Goal: Information Seeking & Learning: Learn about a topic

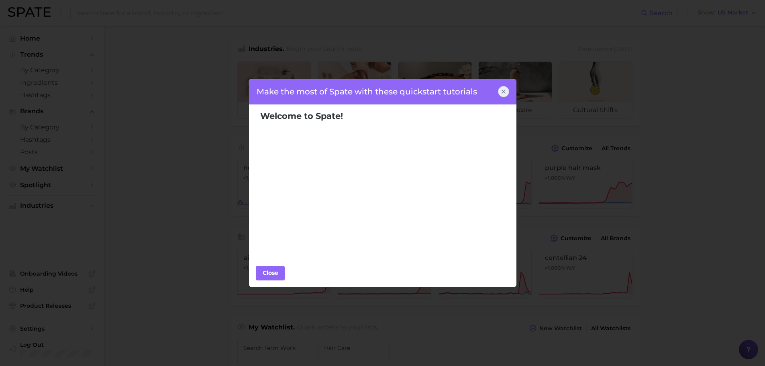
click at [506, 92] on icon at bounding box center [504, 91] width 6 height 6
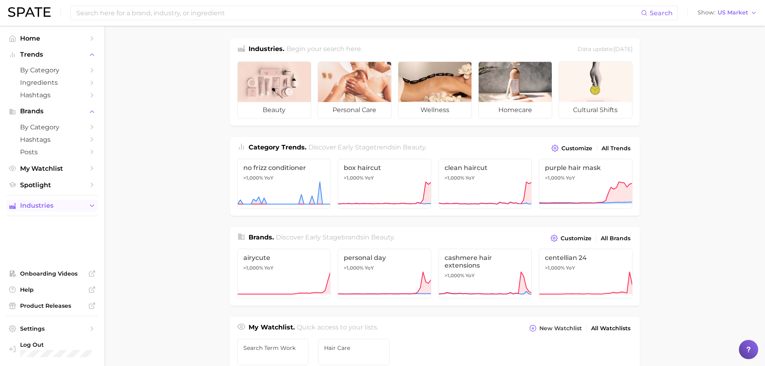
click at [39, 207] on span "Industries" at bounding box center [52, 205] width 64 height 7
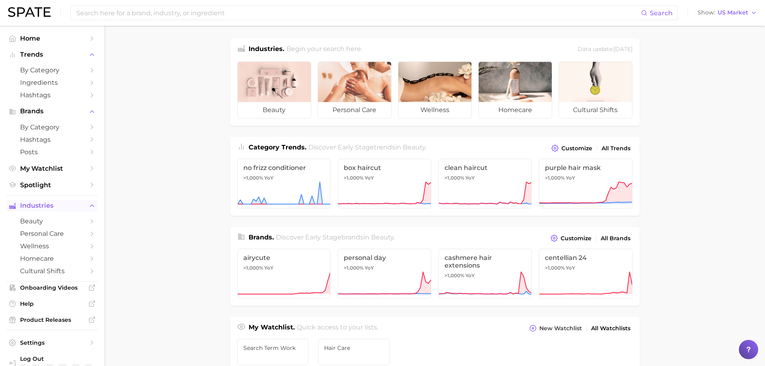
click at [41, 206] on span "Industries" at bounding box center [52, 205] width 64 height 7
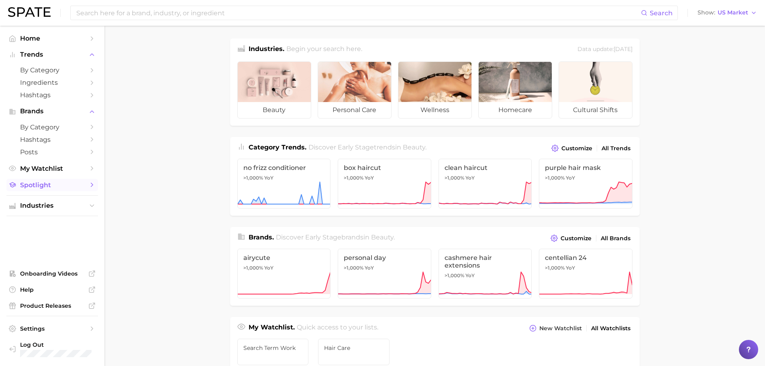
click at [43, 187] on span "Spotlight" at bounding box center [52, 185] width 64 height 8
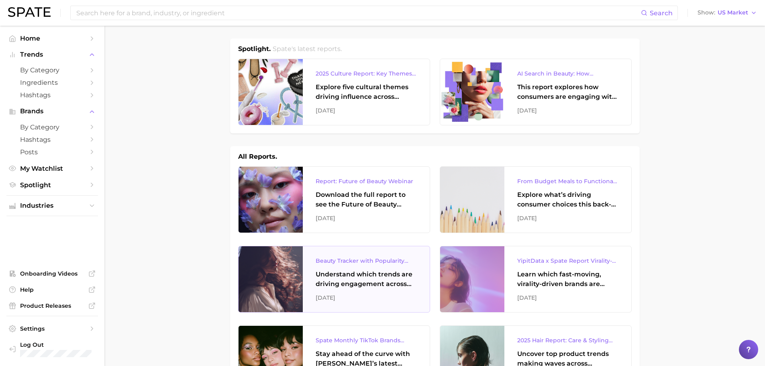
click at [309, 280] on div "Beauty Tracker with Popularity Index Understand which trends are driving engage…" at bounding box center [366, 279] width 127 height 66
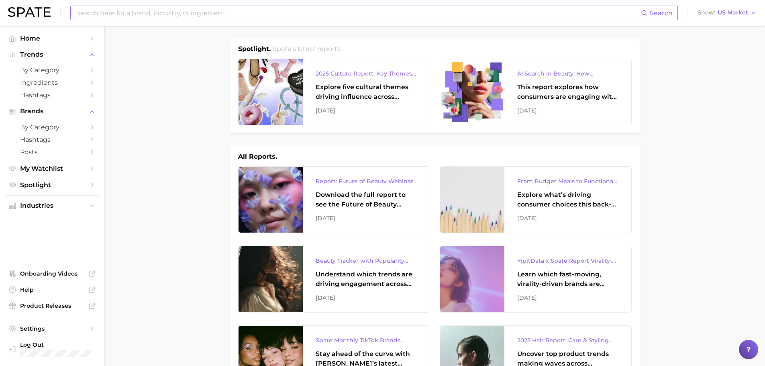
click at [150, 12] on input at bounding box center [359, 13] width 566 height 14
type input "chapstick"
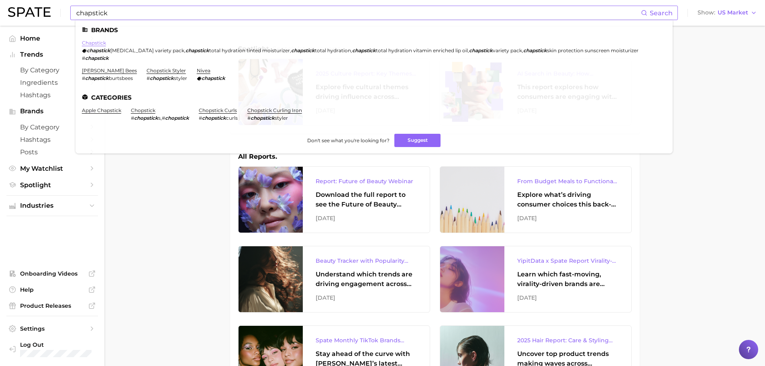
click at [93, 43] on link "chapstick" at bounding box center [94, 43] width 24 height 6
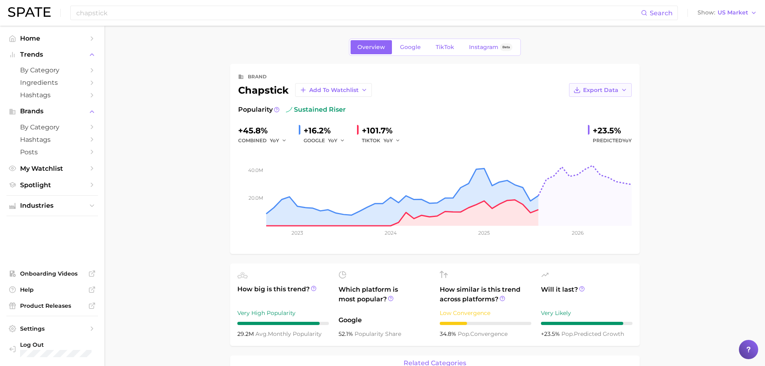
click at [601, 92] on span "Export Data" at bounding box center [600, 90] width 35 height 7
click at [592, 121] on span "Time Series Image" at bounding box center [584, 119] width 54 height 7
click at [496, 43] on link "Instagram Beta" at bounding box center [490, 47] width 57 height 14
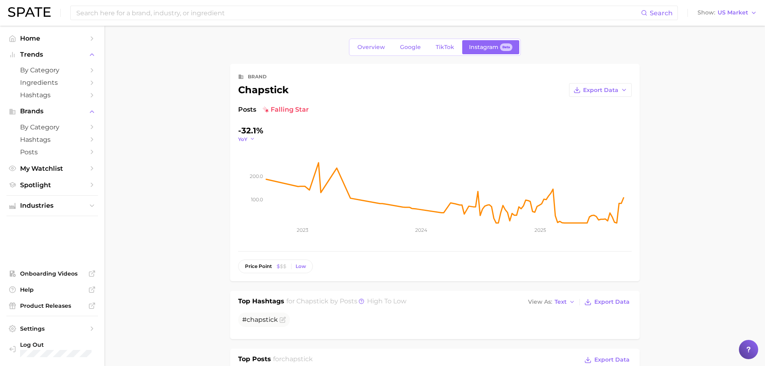
click at [249, 141] on button "YoY" at bounding box center [246, 139] width 17 height 7
click at [249, 179] on span "MoM" at bounding box center [249, 179] width 14 height 7
click at [382, 45] on span "Overview" at bounding box center [372, 47] width 28 height 7
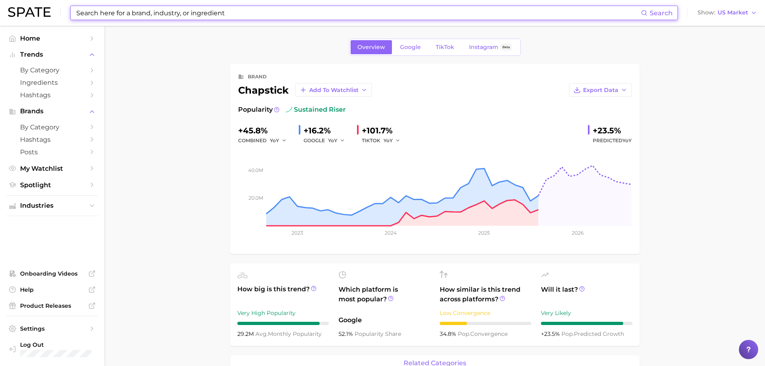
click at [284, 11] on input at bounding box center [359, 13] width 566 height 14
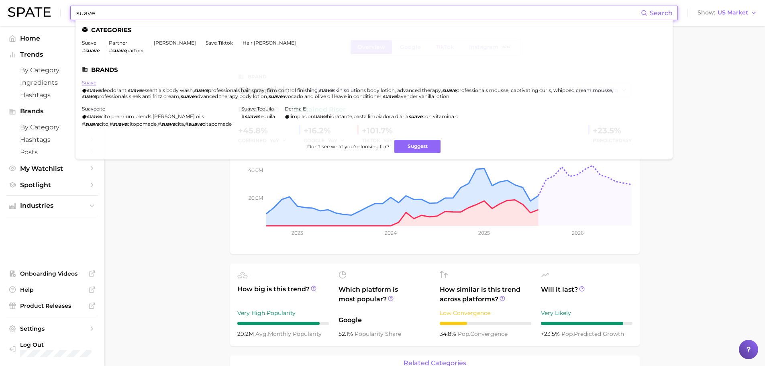
type input "suave"
click at [88, 81] on link "suave" at bounding box center [89, 83] width 14 height 6
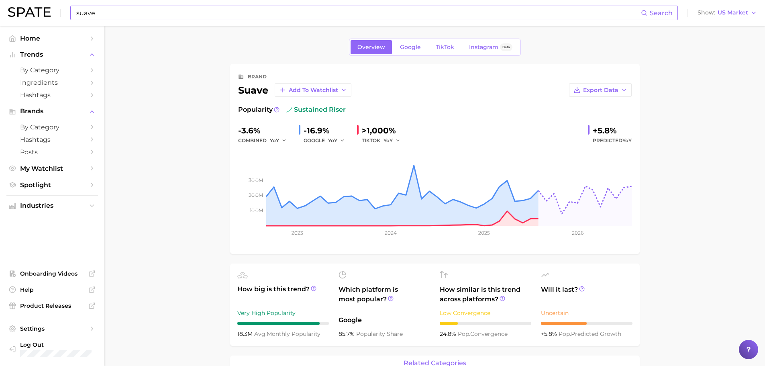
click at [221, 10] on input "suave" at bounding box center [359, 13] width 566 height 14
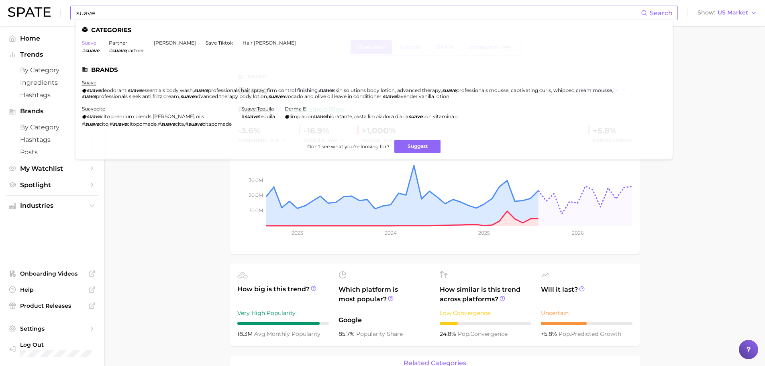
click at [90, 45] on link "suave" at bounding box center [89, 43] width 14 height 6
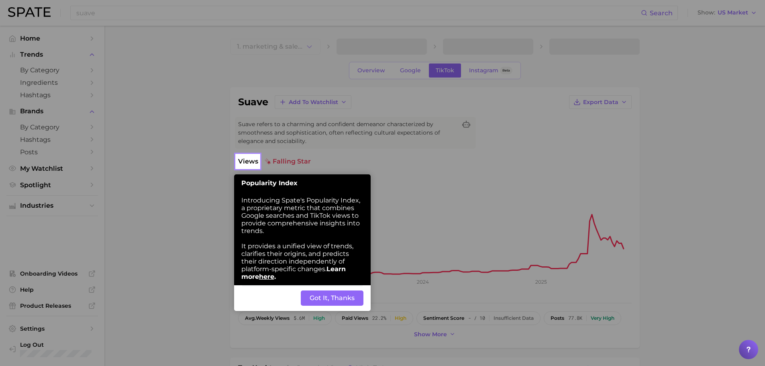
click at [302, 292] on button "Got It, Thanks" at bounding box center [332, 297] width 63 height 15
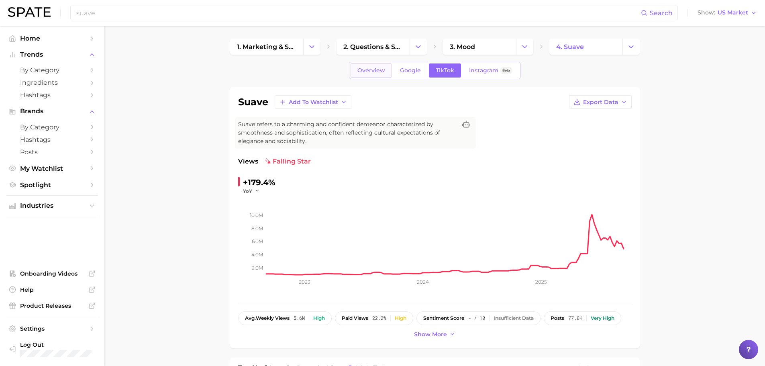
click at [357, 74] on link "Overview" at bounding box center [371, 70] width 41 height 14
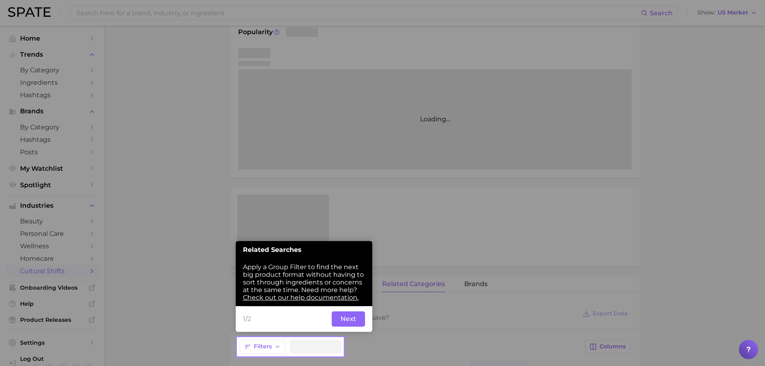
scroll to position [137, 0]
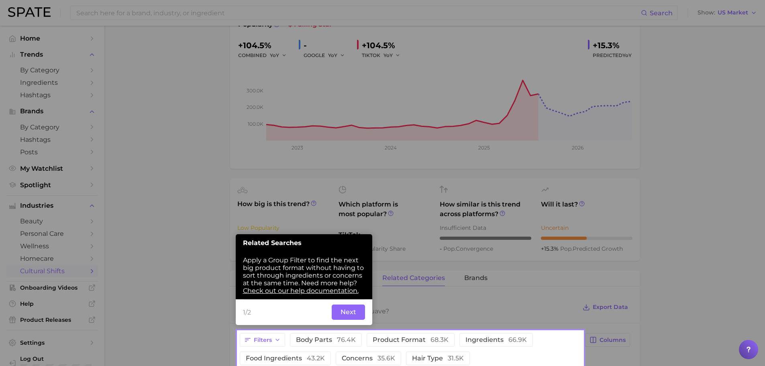
click at [347, 315] on button "Next" at bounding box center [348, 312] width 33 height 15
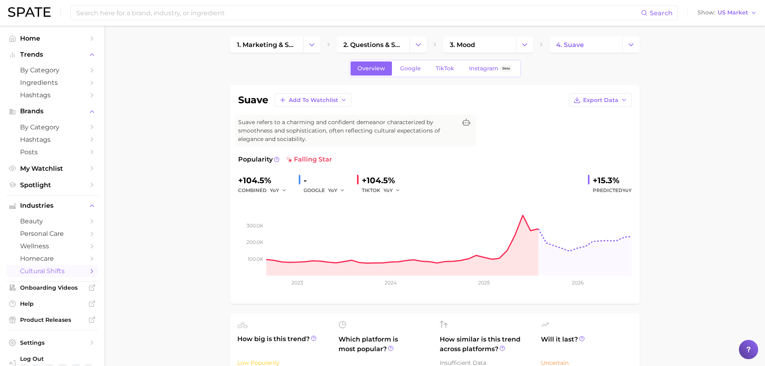
scroll to position [0, 0]
